Goal: Information Seeking & Learning: Check status

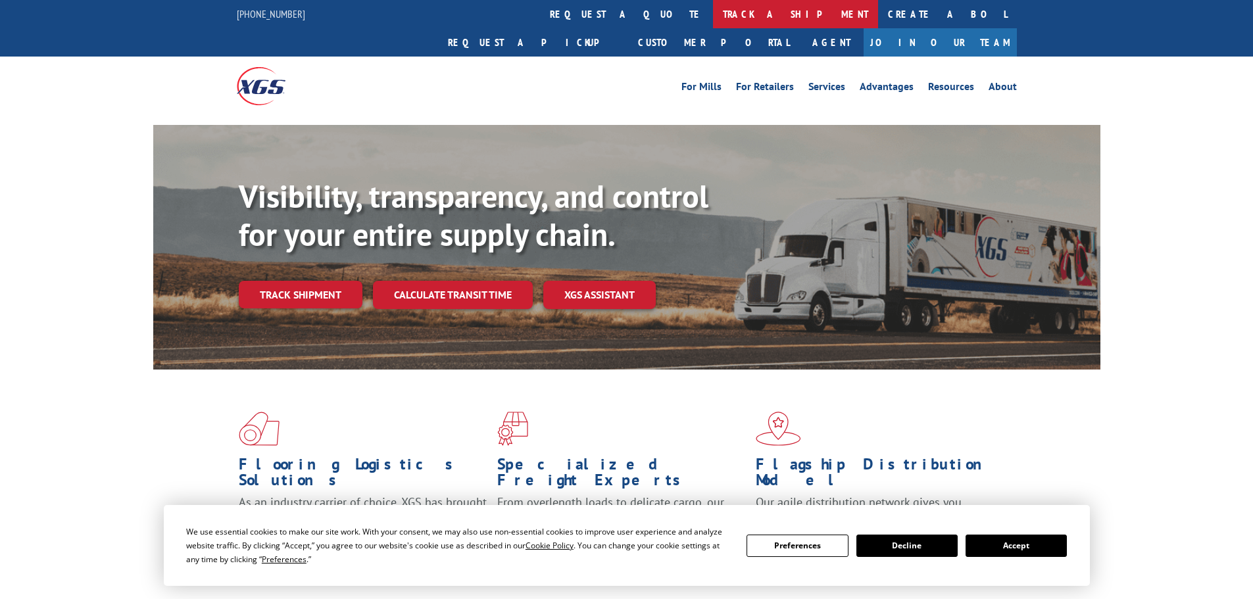
click at [713, 3] on link "track a shipment" at bounding box center [795, 14] width 165 height 28
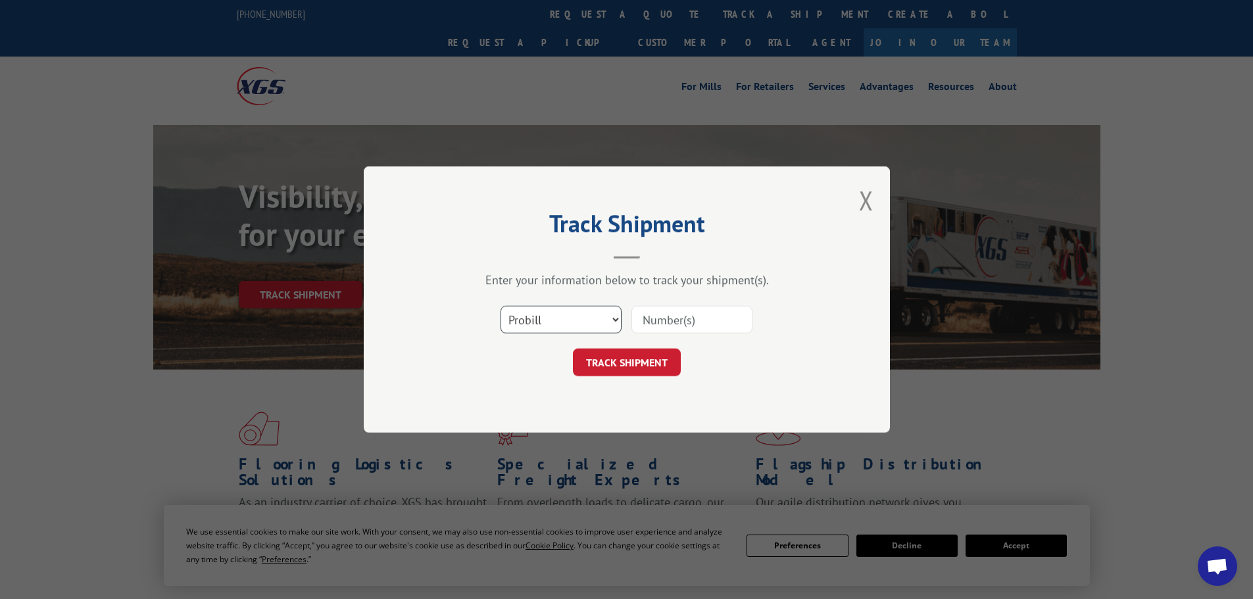
click at [568, 309] on select "Select category... Probill BOL PO" at bounding box center [561, 320] width 121 height 28
select select "po"
click at [501, 306] on select "Select category... Probill BOL PO" at bounding box center [561, 320] width 121 height 28
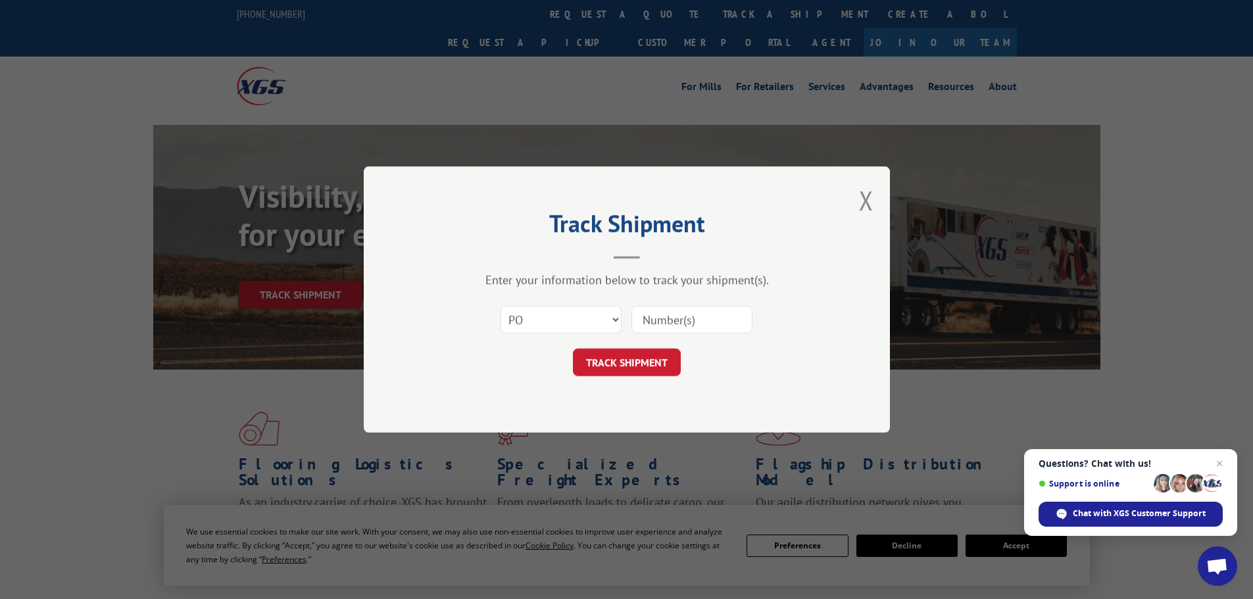
click at [657, 313] on input at bounding box center [692, 320] width 121 height 28
paste input "297447780"
type input "297447780"
click at [649, 364] on button "TRACK SHIPMENT" at bounding box center [627, 363] width 108 height 28
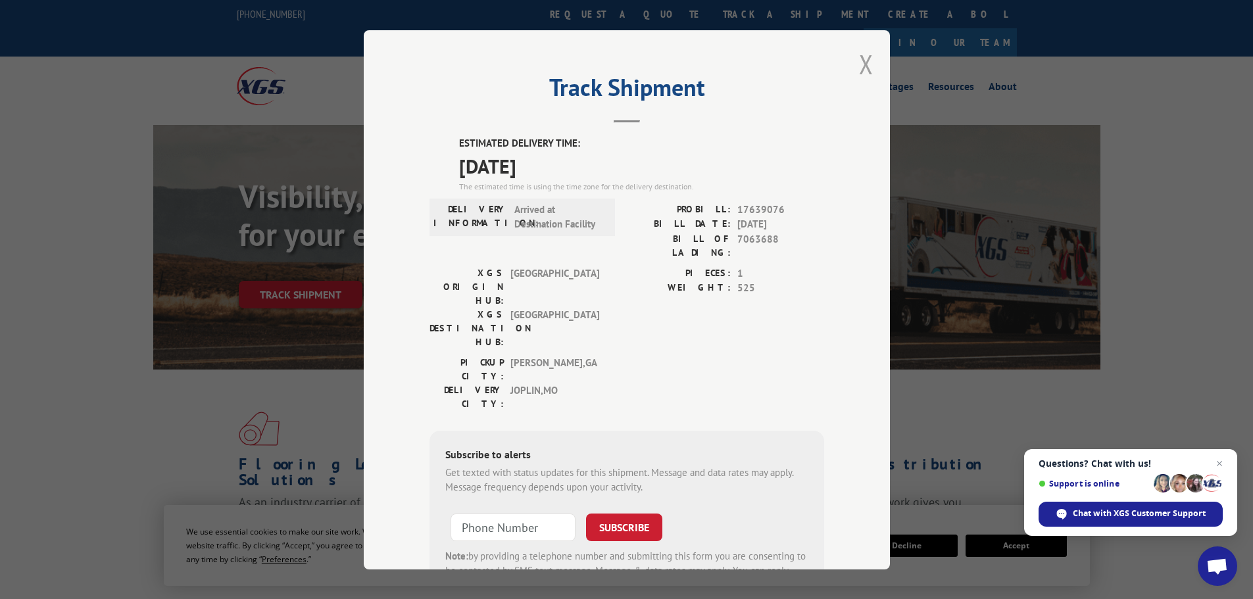
click at [859, 68] on button "Close modal" at bounding box center [866, 64] width 14 height 35
